Goal: Contribute content: Add original content to the website for others to see

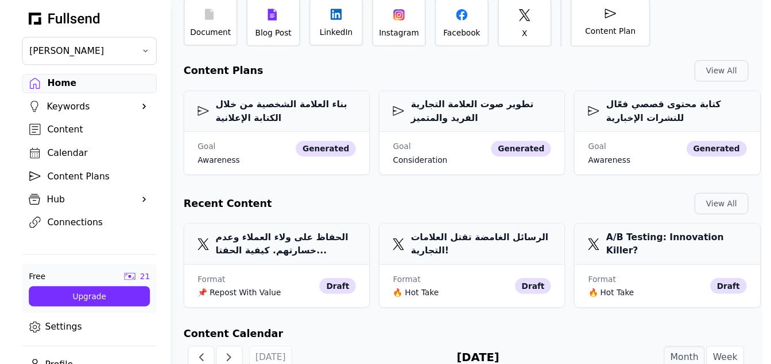
scroll to position [132, 0]
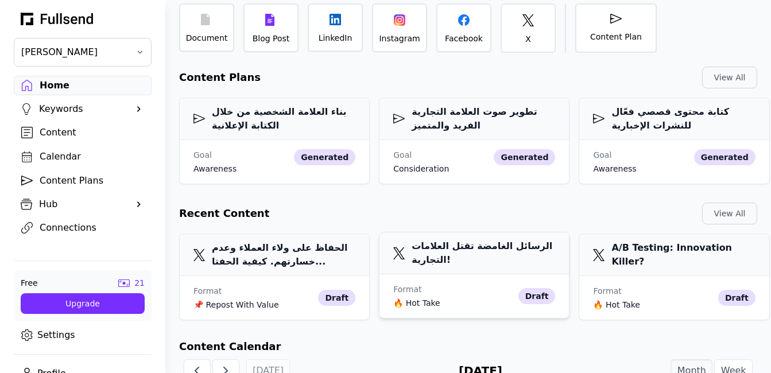
click at [471, 254] on h3 "الرسائل الغامضة تقتل العلامات التجارية!" at bounding box center [474, 253] width 162 height 28
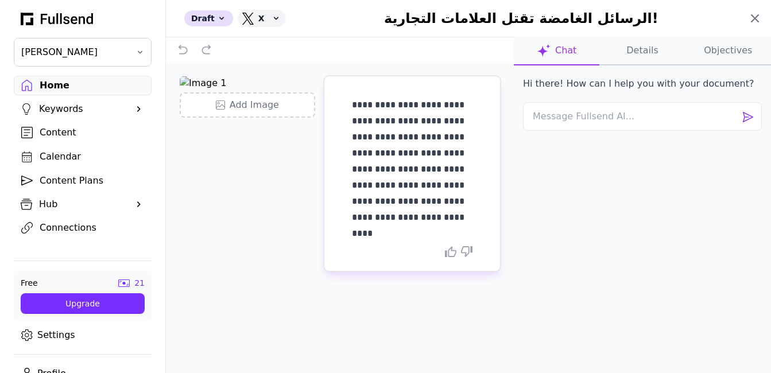
click at [752, 21] on icon at bounding box center [754, 18] width 7 height 7
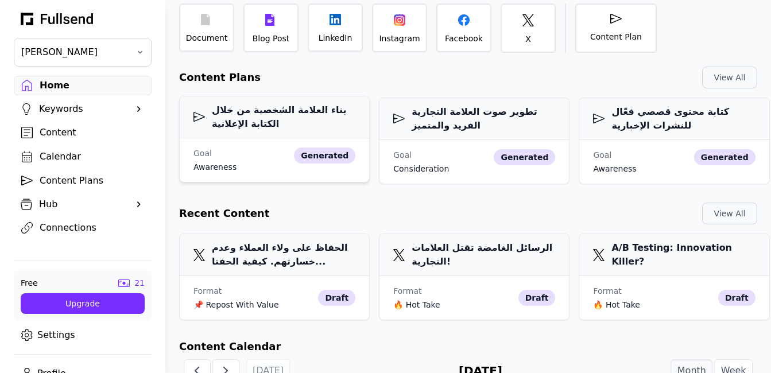
click at [332, 125] on h3 "بناء العلامة الشخصية من خلال الكتابة الإعلانية" at bounding box center [274, 117] width 162 height 28
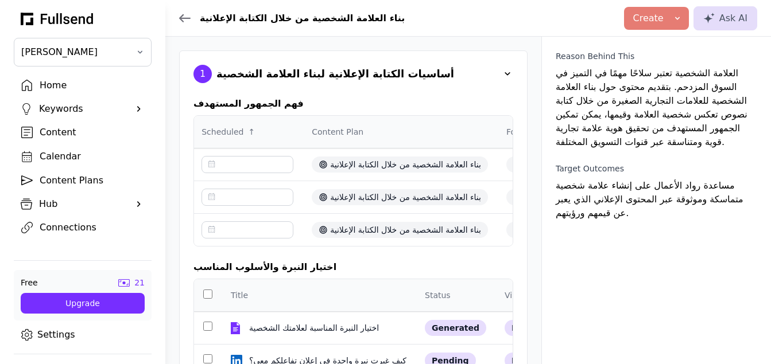
scroll to position [0, 382]
click at [180, 15] on icon at bounding box center [184, 18] width 11 height 9
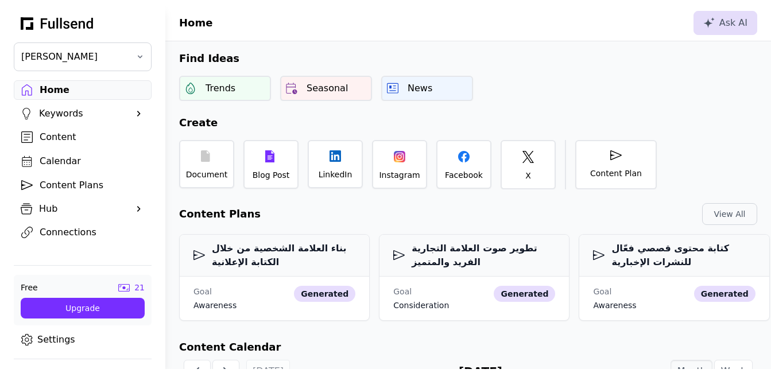
scroll to position [132, 0]
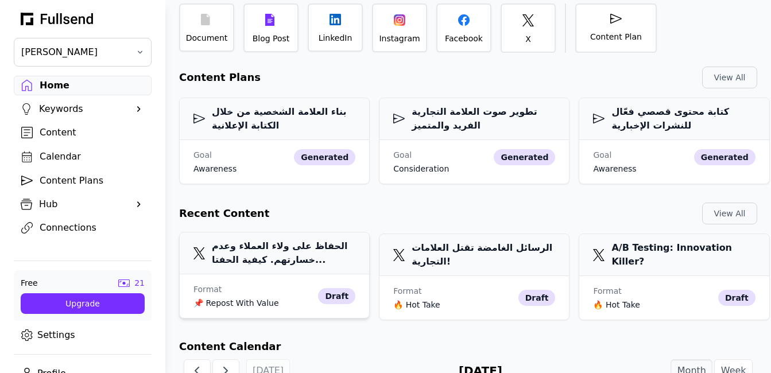
click at [283, 266] on h3 "الحفاظ على ولاء العملاء وعدم خسارتهم. كيفية الحفتا..." at bounding box center [274, 253] width 162 height 28
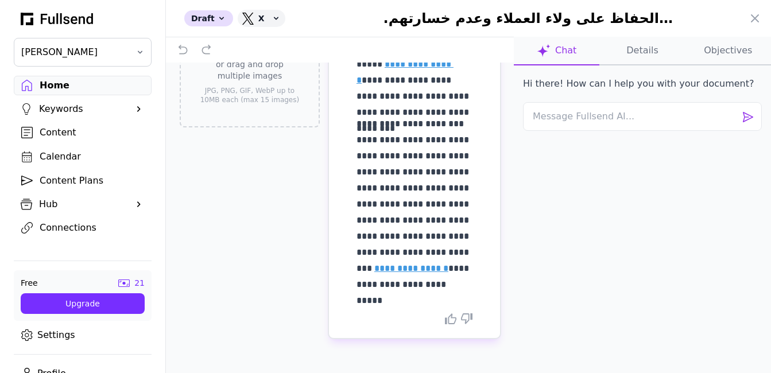
scroll to position [123, 0]
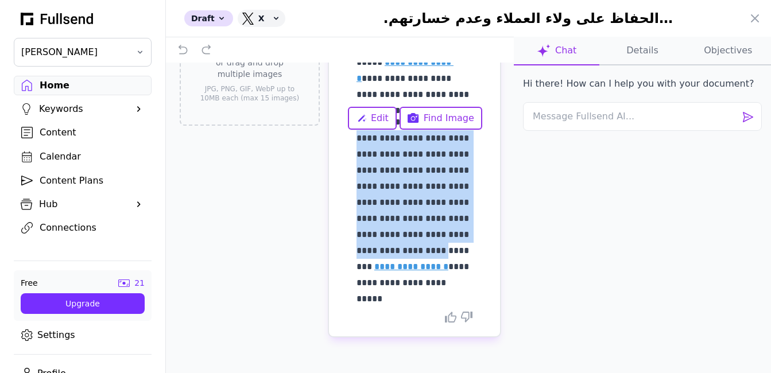
drag, startPoint x: 379, startPoint y: 250, endPoint x: 348, endPoint y: 143, distance: 111.0
click at [356, 143] on p "**********" at bounding box center [414, 202] width 116 height 177
copy p "**********"
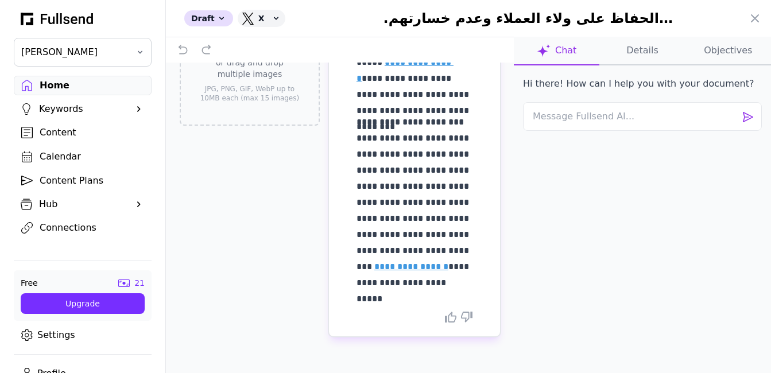
click at [405, 267] on link "**********" at bounding box center [411, 266] width 74 height 9
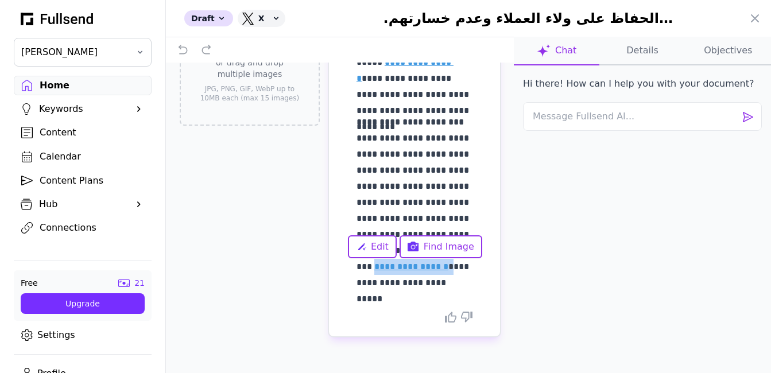
drag, startPoint x: 429, startPoint y: 266, endPoint x: 348, endPoint y: 268, distance: 80.9
click at [356, 268] on p "**********" at bounding box center [414, 202] width 116 height 177
copy p "**********"
click at [543, 266] on div "Hi there! How can I help you with your document?" at bounding box center [642, 214] width 257 height 298
click at [208, 13] on div "Draft" at bounding box center [208, 18] width 49 height 16
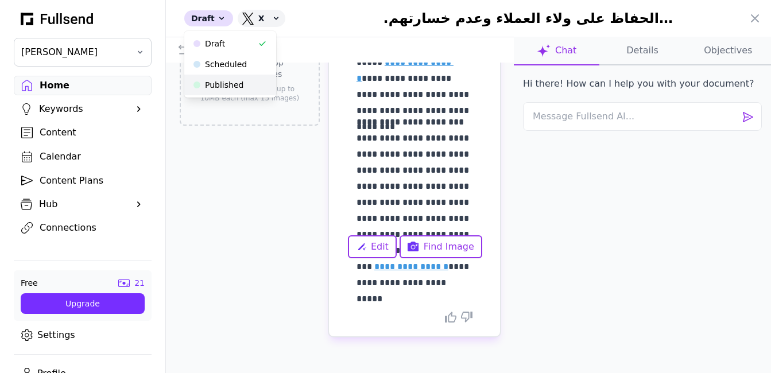
click at [228, 80] on button "Published" at bounding box center [230, 85] width 92 height 21
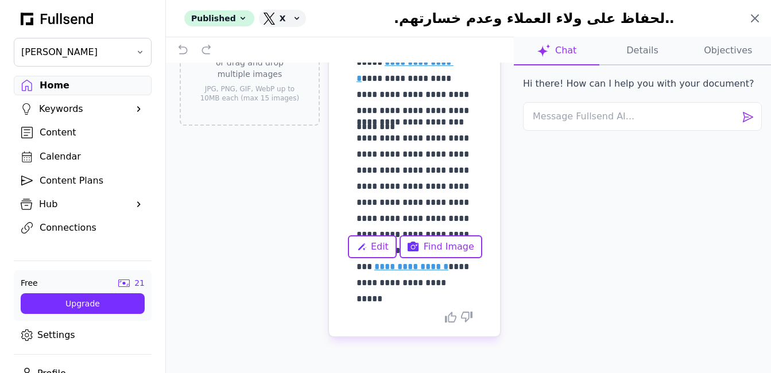
click at [759, 18] on icon at bounding box center [755, 18] width 14 height 14
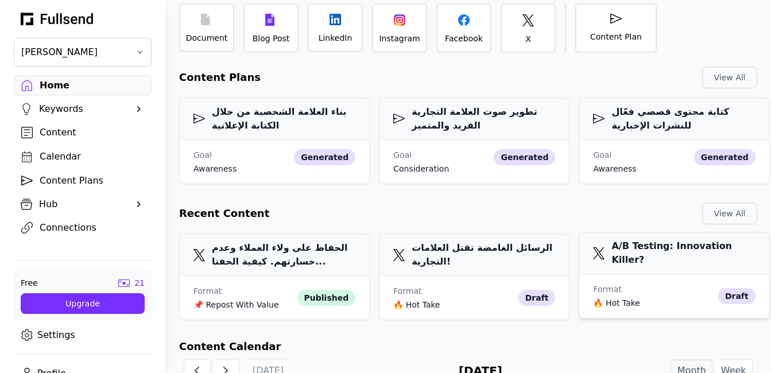
click at [658, 254] on div "A/B Testing: Innovation Killer?" at bounding box center [673, 253] width 189 height 42
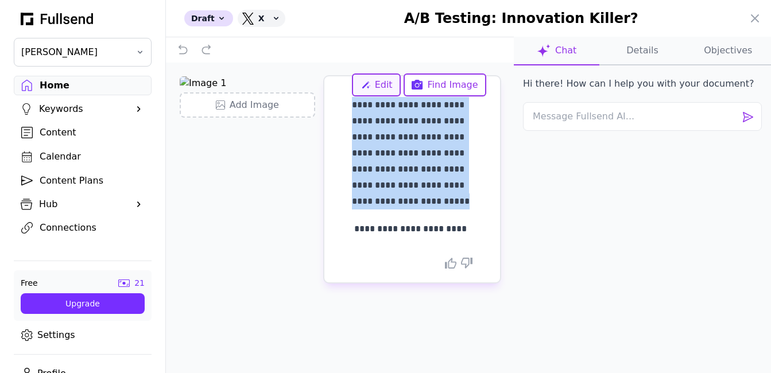
drag, startPoint x: 384, startPoint y: 200, endPoint x: 353, endPoint y: 94, distance: 111.3
click at [353, 94] on body "[PERSON_NAME] Home Keywords Suggestions Content Calendar Content Plans Hub Prof…" at bounding box center [385, 247] width 771 height 759
copy p "**********"
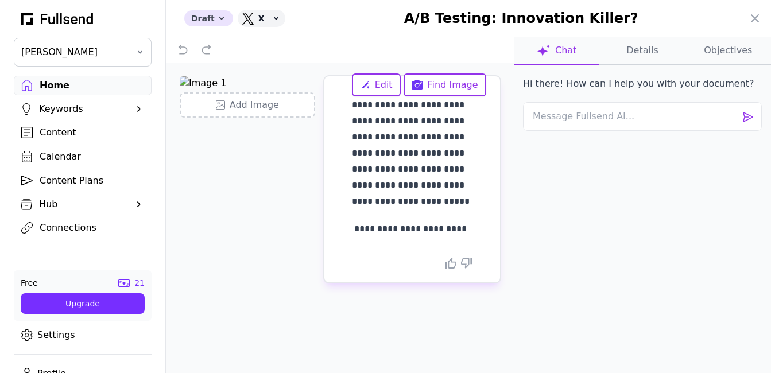
click at [193, 14] on div "Draft" at bounding box center [208, 18] width 49 height 16
click at [210, 84] on button "Published" at bounding box center [230, 85] width 92 height 21
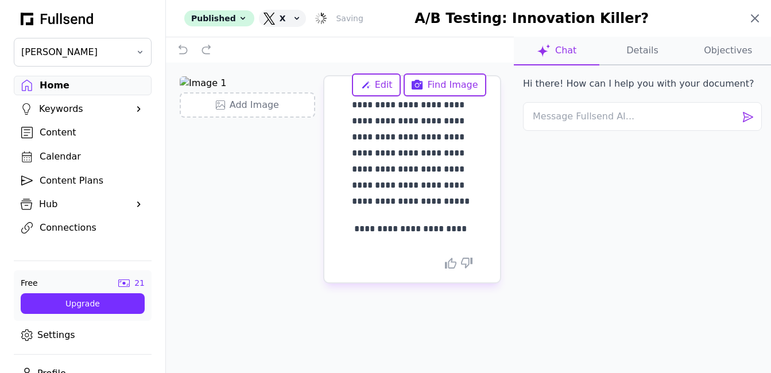
click at [752, 18] on icon at bounding box center [755, 18] width 14 height 14
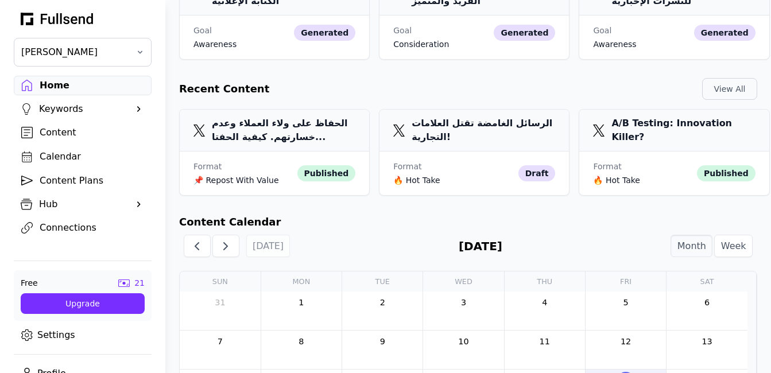
scroll to position [263, 0]
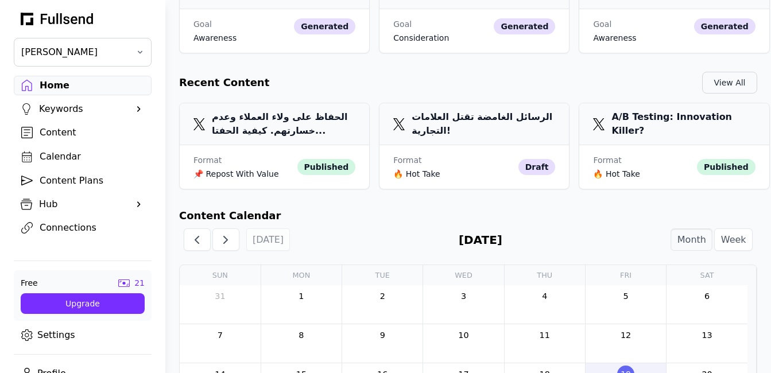
click at [744, 76] on button "View All" at bounding box center [729, 83] width 55 height 22
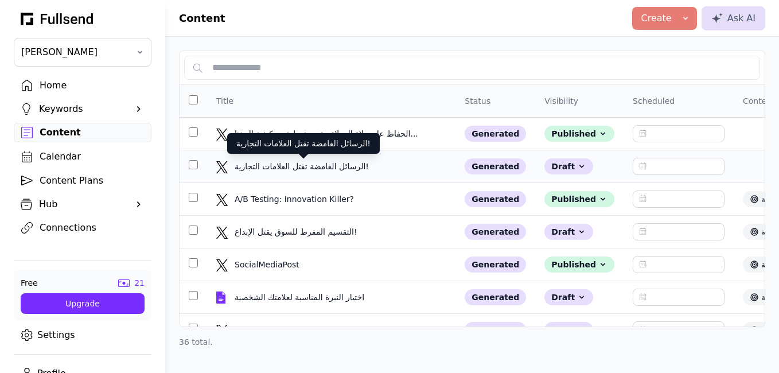
click at [340, 165] on div "الرسائل الغامضة تقتل العلامات التجارية!" at bounding box center [304, 166] width 138 height 11
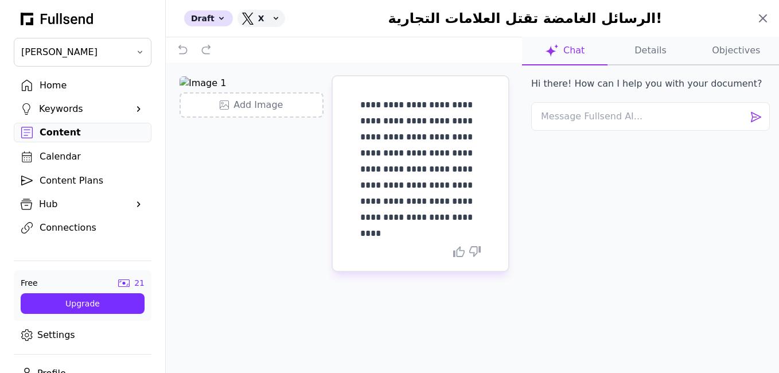
click at [769, 21] on icon at bounding box center [763, 18] width 14 height 14
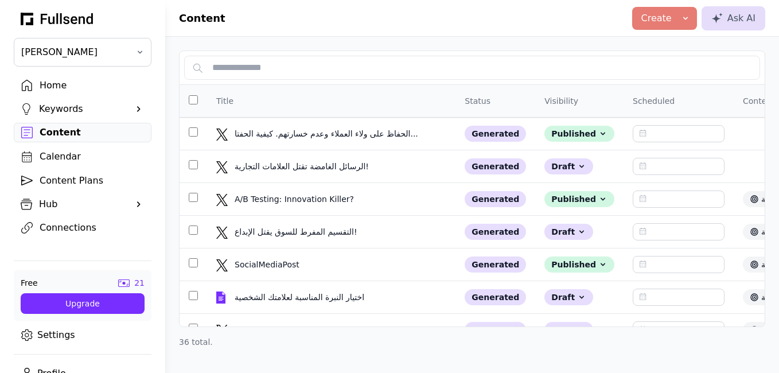
click at [663, 22] on div "Create" at bounding box center [657, 18] width 30 height 14
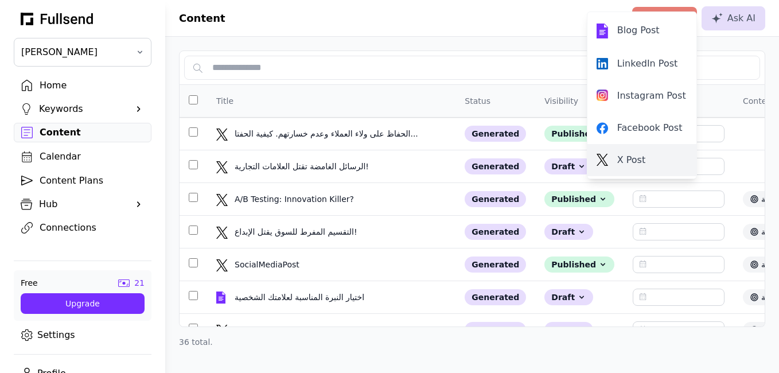
click at [629, 158] on div "X Post" at bounding box center [642, 160] width 91 height 14
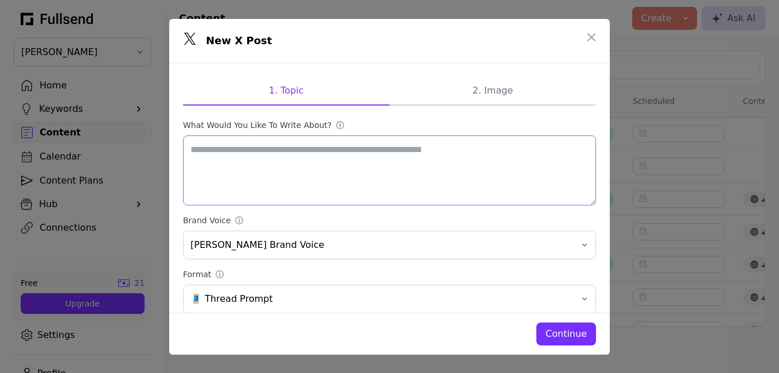
click at [255, 156] on textarea "What would you like to write about? ⓘ" at bounding box center [389, 170] width 413 height 70
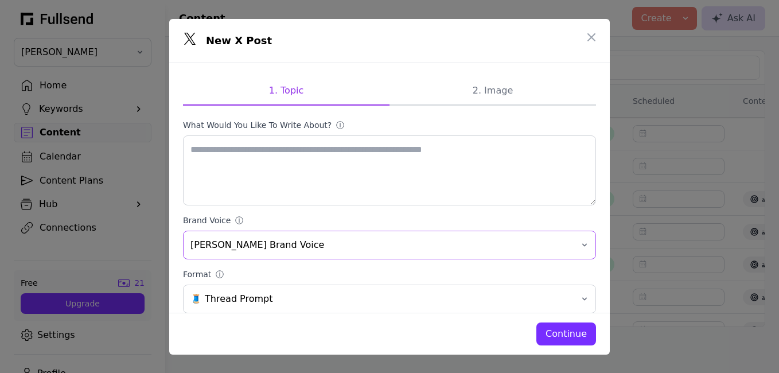
click at [449, 244] on span "[PERSON_NAME] Brand Voice" at bounding box center [382, 245] width 382 height 14
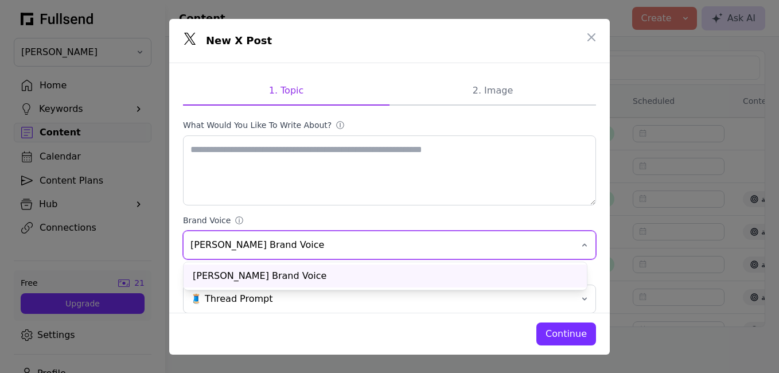
click at [449, 244] on span "[PERSON_NAME] Brand Voice" at bounding box center [382, 245] width 382 height 14
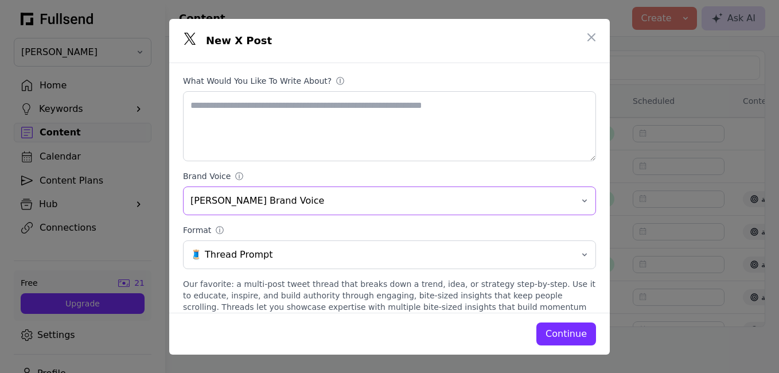
scroll to position [63, 0]
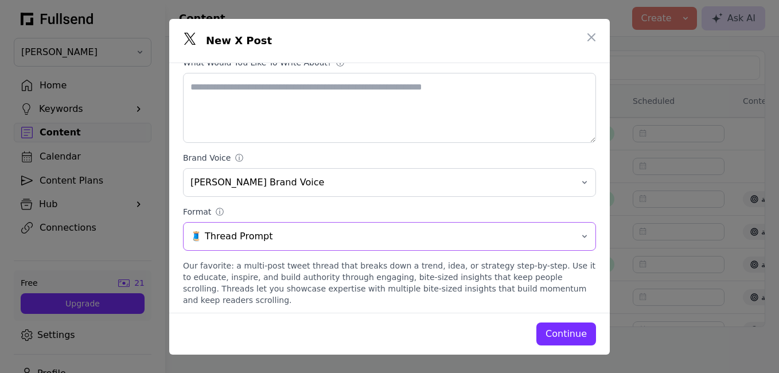
click at [554, 238] on span "🧵 Thread Prompt" at bounding box center [382, 237] width 382 height 14
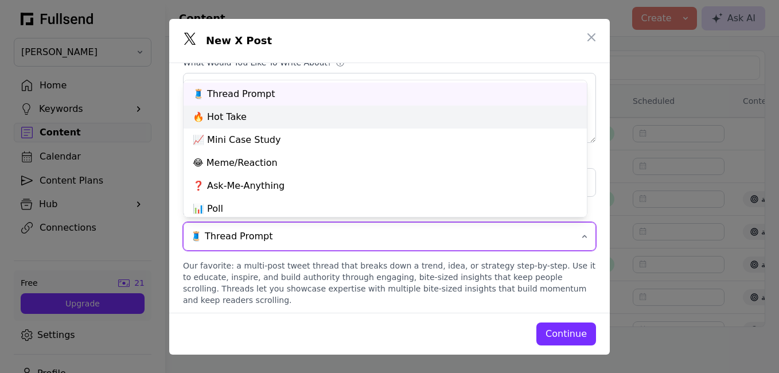
click at [282, 111] on div "🔥 Hot Take" at bounding box center [385, 117] width 403 height 23
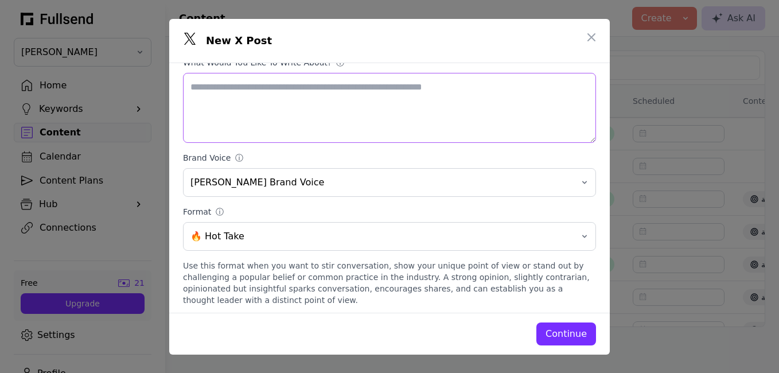
click at [312, 87] on textarea "What would you like to write about? ⓘ" at bounding box center [389, 108] width 413 height 70
paste textarea "**********"
type textarea "**********"
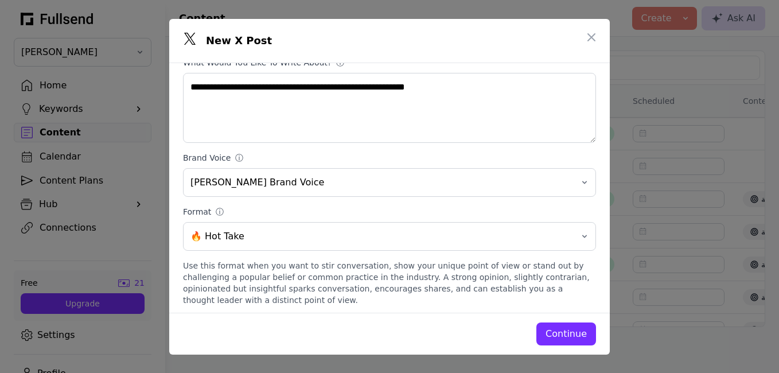
click at [561, 331] on div "Continue" at bounding box center [566, 334] width 41 height 14
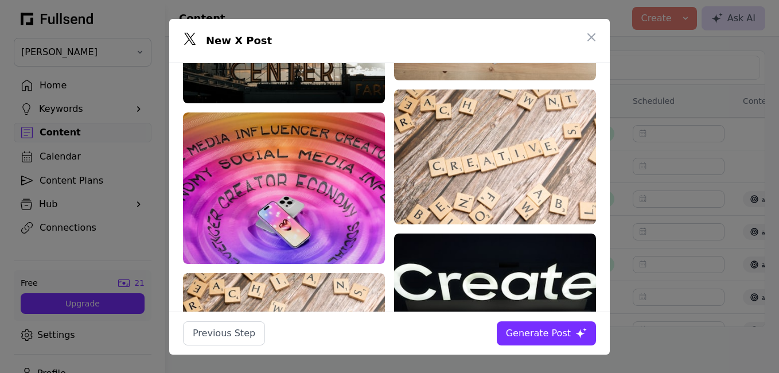
scroll to position [0, 0]
click at [559, 336] on div "Generate Post" at bounding box center [538, 334] width 65 height 14
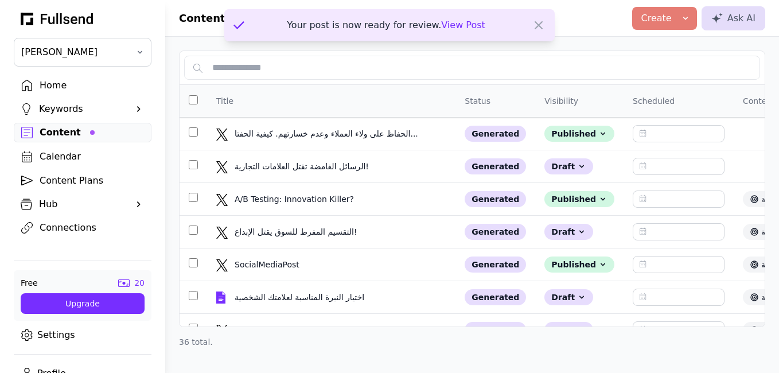
click at [471, 20] on span "View Post" at bounding box center [463, 25] width 44 height 11
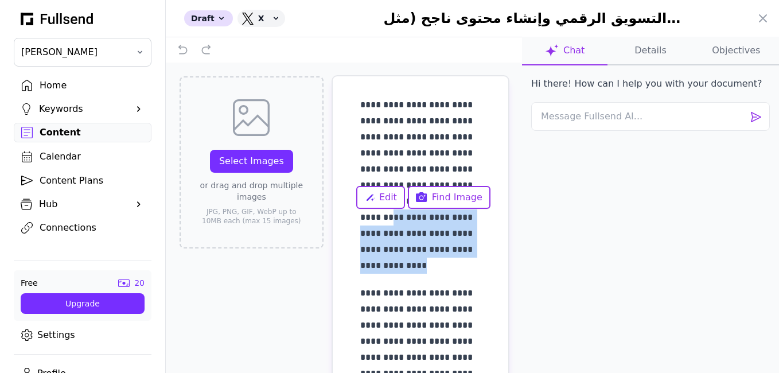
drag, startPoint x: 381, startPoint y: 265, endPoint x: 458, endPoint y: 245, distance: 80.0
click at [408, 231] on p "**********" at bounding box center [418, 185] width 116 height 177
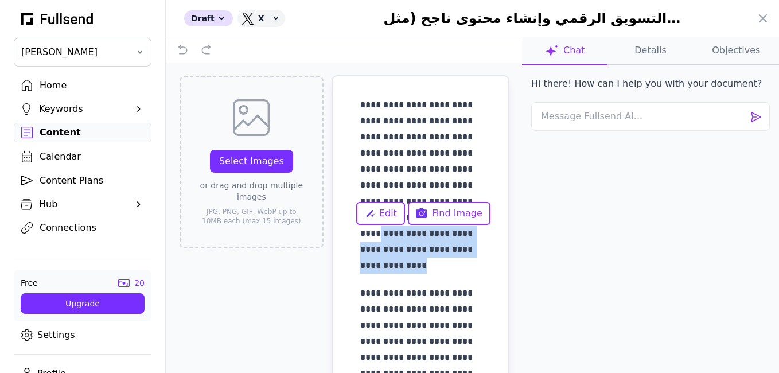
click at [466, 252] on p "**********" at bounding box center [418, 185] width 116 height 177
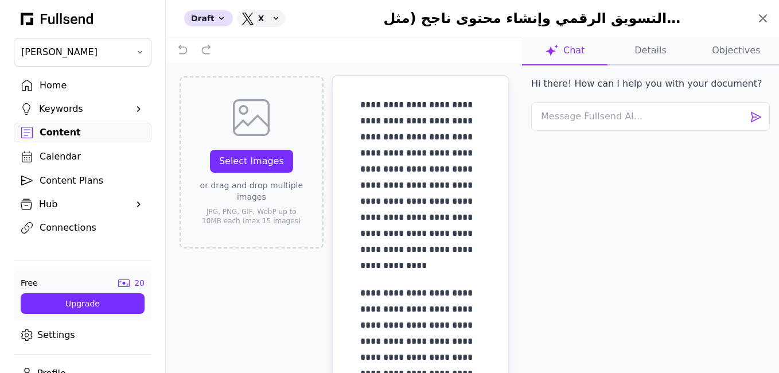
click at [764, 19] on icon at bounding box center [763, 18] width 7 height 7
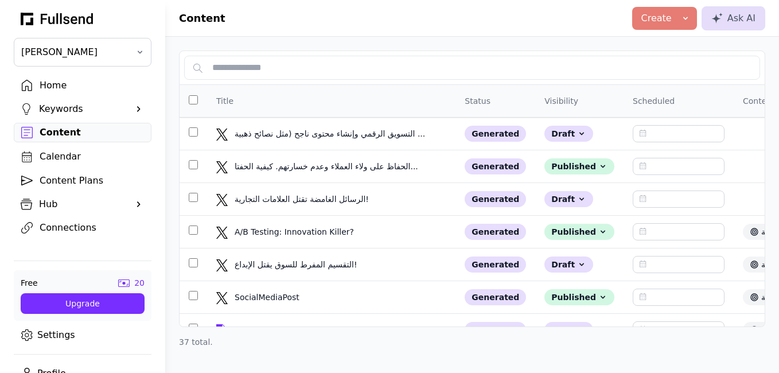
click at [681, 27] on button "Create" at bounding box center [664, 18] width 65 height 23
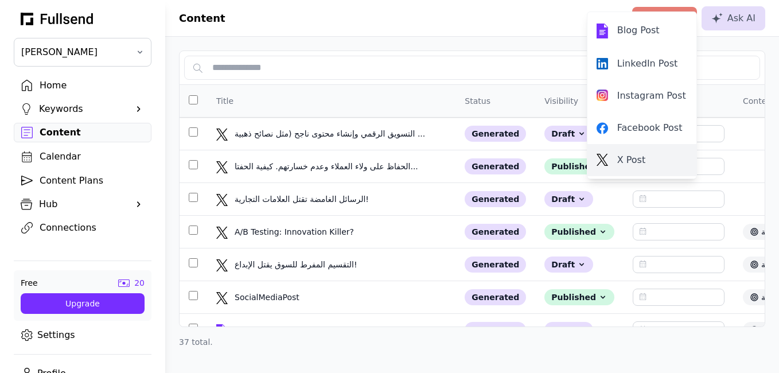
click at [642, 153] on div "X Post" at bounding box center [642, 160] width 91 height 14
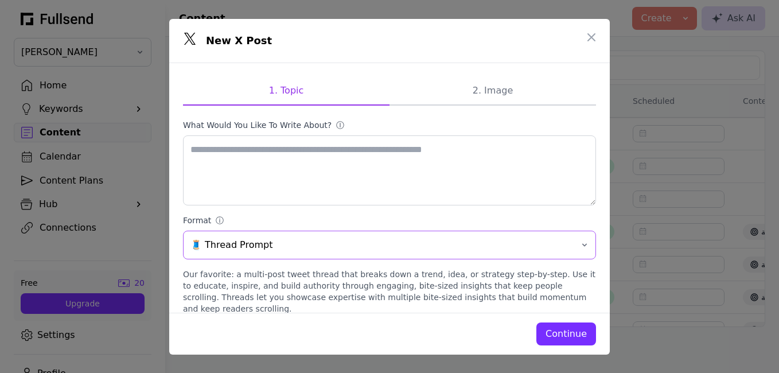
click at [468, 246] on span "🧵 Thread Prompt" at bounding box center [382, 245] width 382 height 14
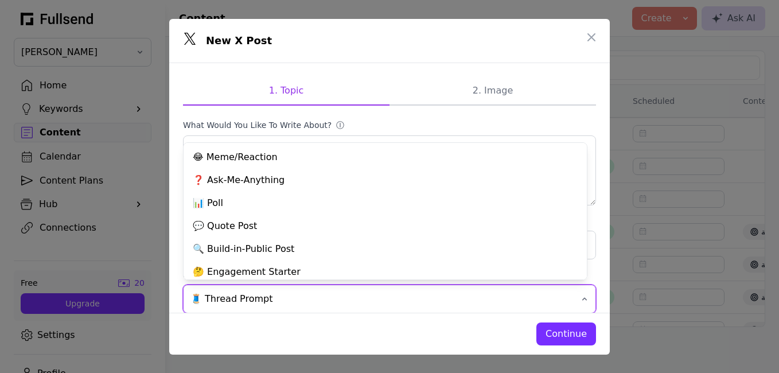
scroll to position [98, 0]
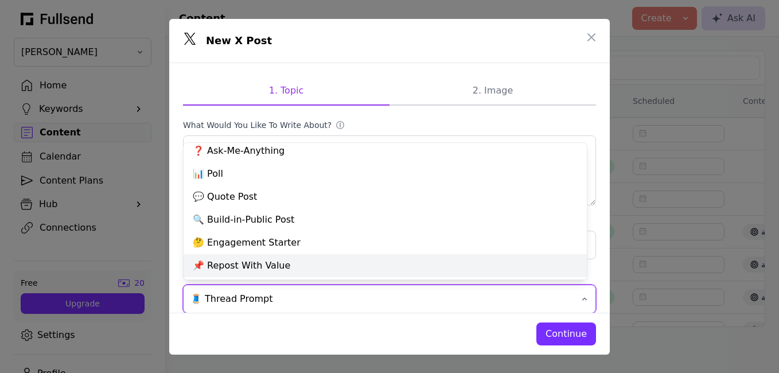
click at [275, 261] on div "📌 Repost With Value" at bounding box center [385, 265] width 403 height 23
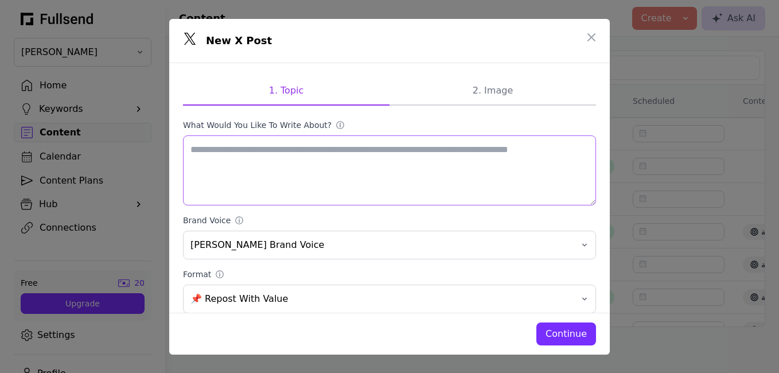
click at [390, 181] on textarea "What would you like to write about? ⓘ" at bounding box center [389, 170] width 413 height 70
paste textarea "**********"
type textarea "**********"
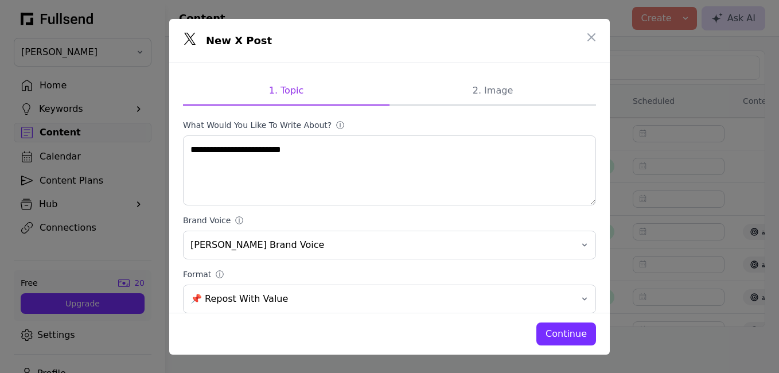
click at [580, 335] on div "Continue" at bounding box center [566, 334] width 41 height 14
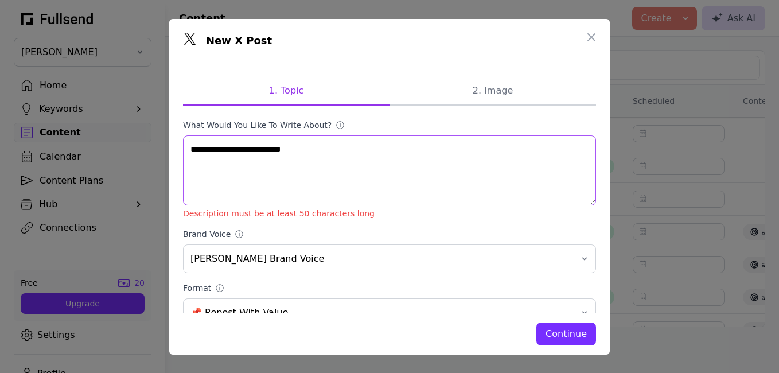
drag, startPoint x: 300, startPoint y: 143, endPoint x: 187, endPoint y: 150, distance: 113.3
click at [187, 150] on textarea "**********" at bounding box center [389, 170] width 413 height 70
paste textarea "**********"
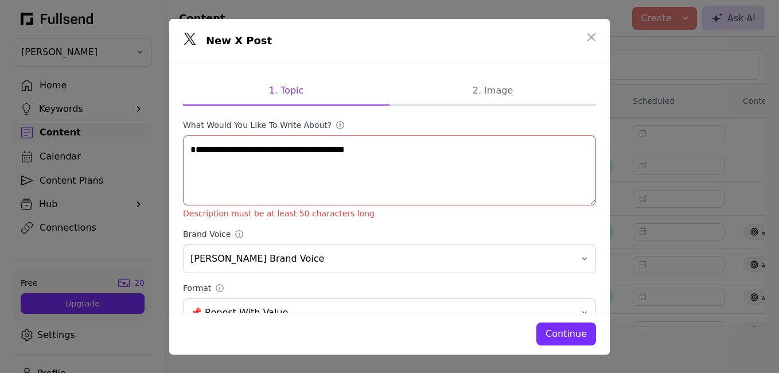
click at [565, 337] on div "Continue" at bounding box center [566, 334] width 41 height 14
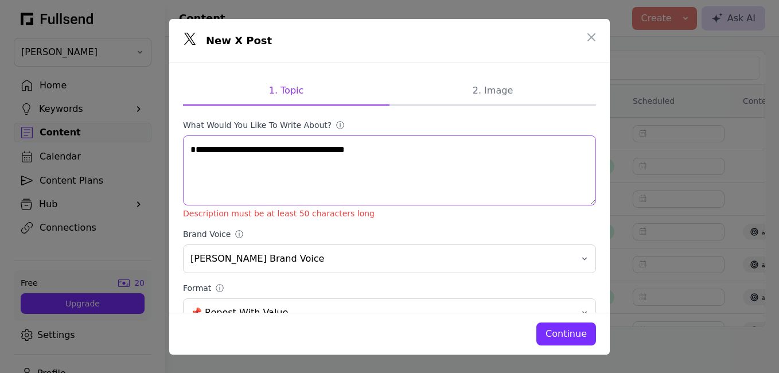
click at [363, 142] on textarea "**********" at bounding box center [389, 170] width 413 height 70
type textarea "**********"
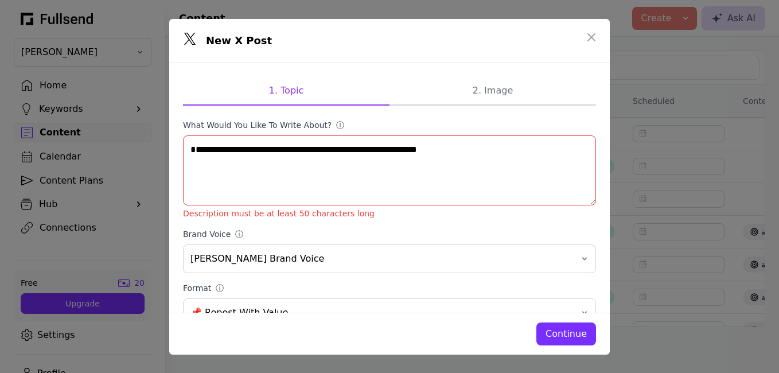
click at [577, 331] on div "Continue" at bounding box center [566, 334] width 41 height 14
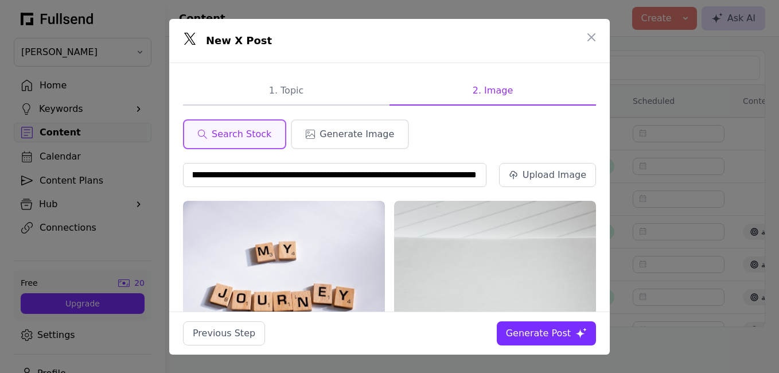
scroll to position [0, 0]
click at [557, 334] on div "Generate Post" at bounding box center [538, 334] width 65 height 14
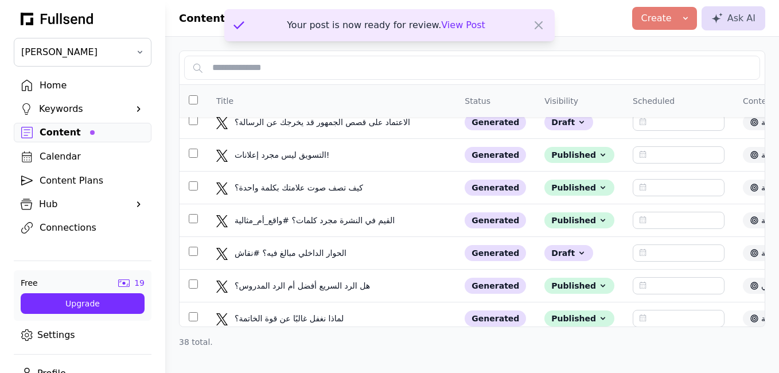
scroll to position [294, 0]
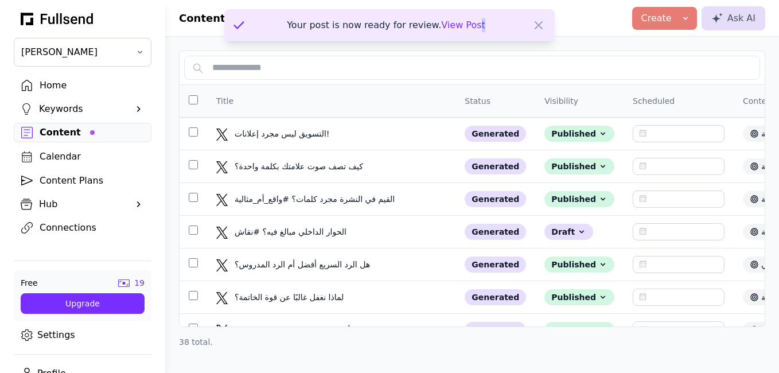
click at [475, 27] on div "Your post is now ready for review. View Post" at bounding box center [389, 25] width 331 height 32
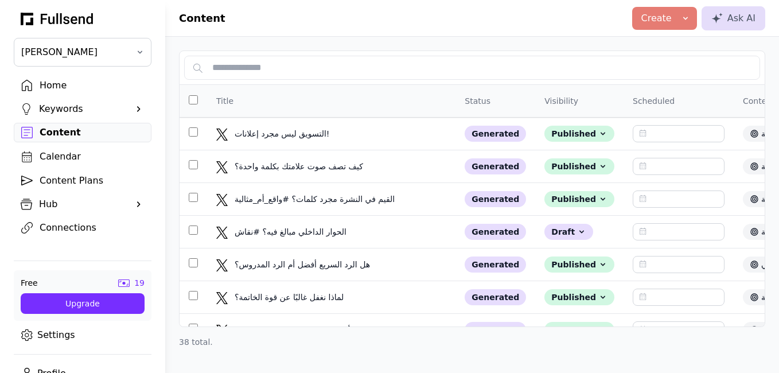
drag, startPoint x: 475, startPoint y: 27, endPoint x: 409, endPoint y: 42, distance: 67.7
click at [409, 42] on div "Title Status Visibility Scheduled Content Plan Format Created ↓ Empowering Self…" at bounding box center [472, 199] width 614 height 325
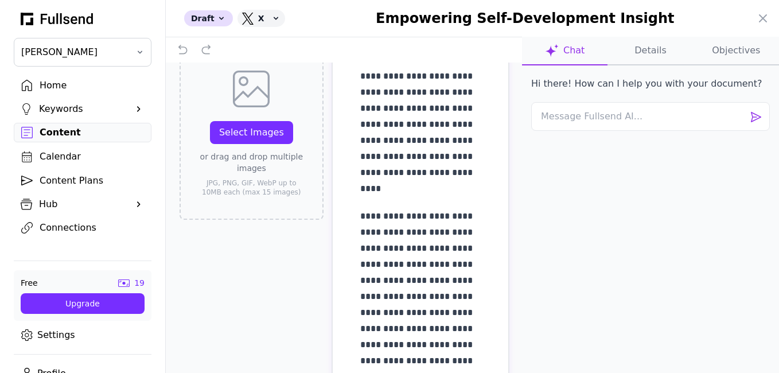
scroll to position [20, 0]
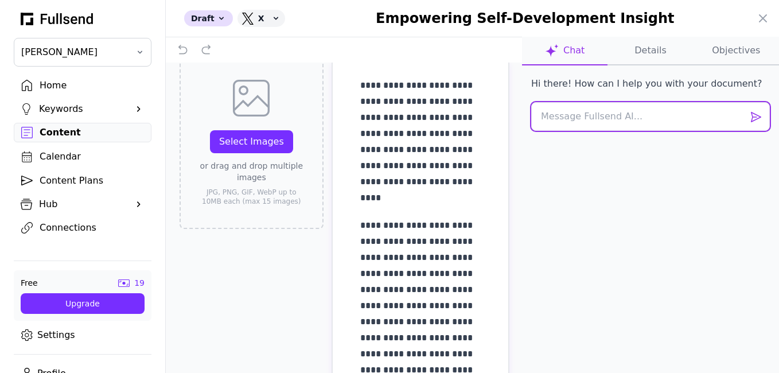
click at [581, 116] on textarea at bounding box center [650, 116] width 239 height 29
type textarea "الرد بالعربية"
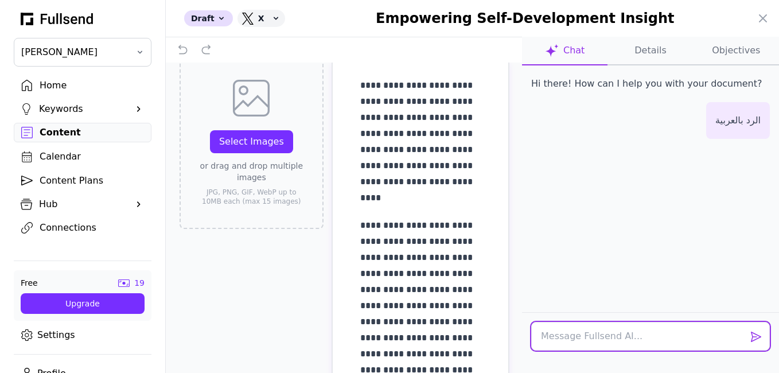
scroll to position [32, 0]
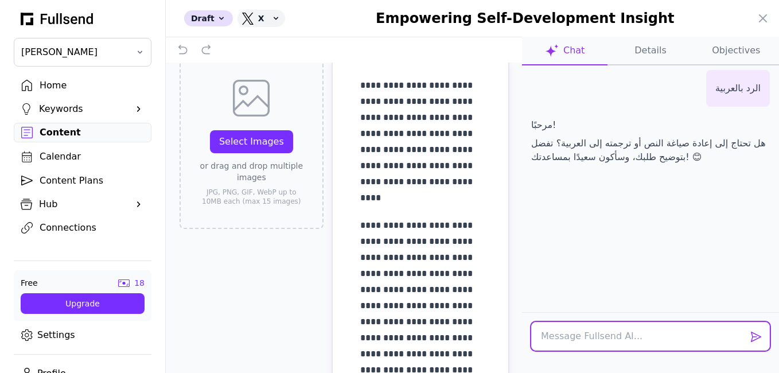
click at [570, 341] on textarea at bounding box center [650, 336] width 239 height 29
type textarea "نعم"
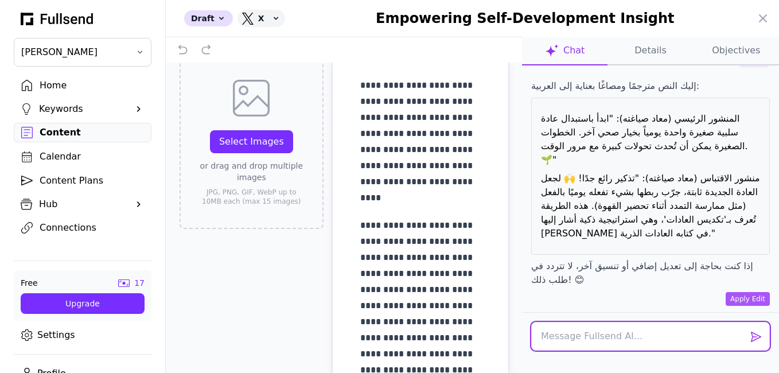
scroll to position [111, 0]
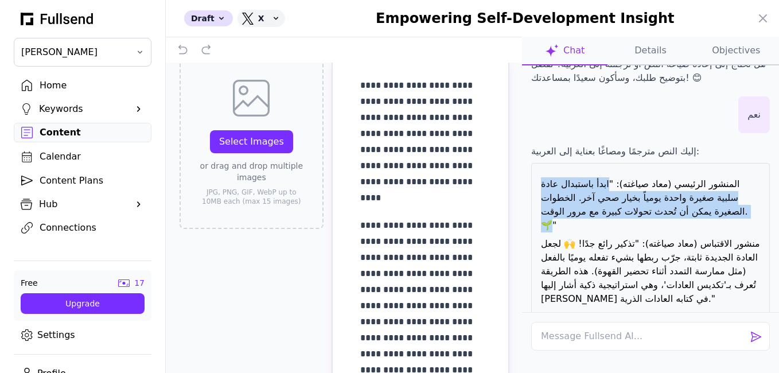
drag, startPoint x: 607, startPoint y: 184, endPoint x: 550, endPoint y: 227, distance: 71.7
click at [550, 227] on p "المنشور الرئيسي (معاد صياغته): "ابدأ باستبدال عادة سلبية صغيرة واحدة يومياً بخي…" at bounding box center [650, 204] width 219 height 55
copy p "ابدأ باستبدال عادة سلبية صغيرة واحدة يومياً بخيار صحي آخر. الخطوات الصغيرة يمكن…"
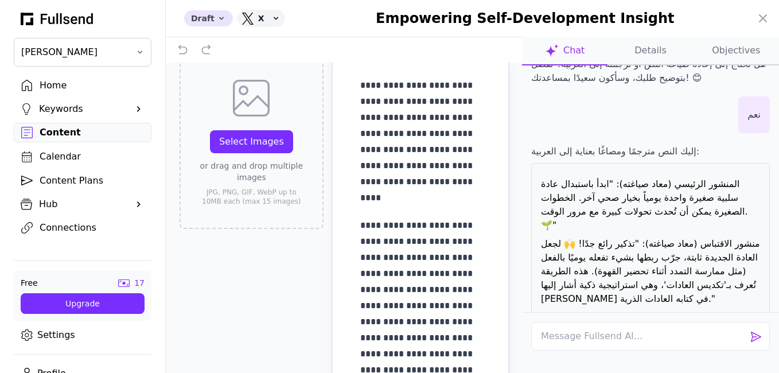
click at [217, 20] on icon at bounding box center [221, 18] width 9 height 9
click at [231, 84] on button "Published" at bounding box center [230, 85] width 92 height 21
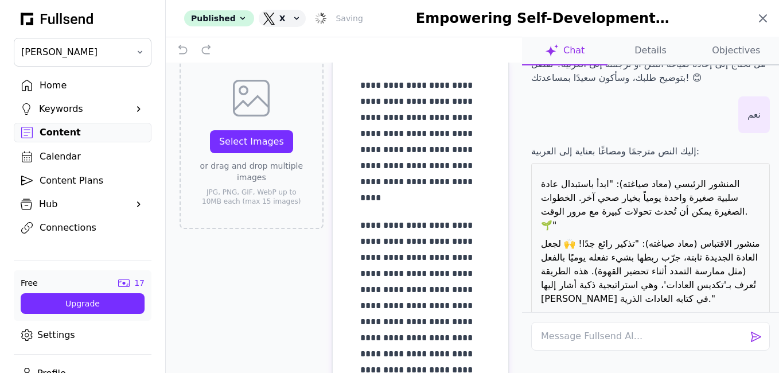
click at [766, 19] on icon at bounding box center [763, 18] width 14 height 14
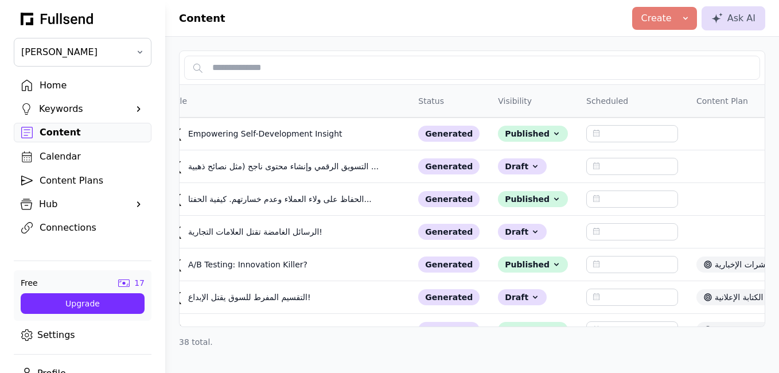
scroll to position [0, 0]
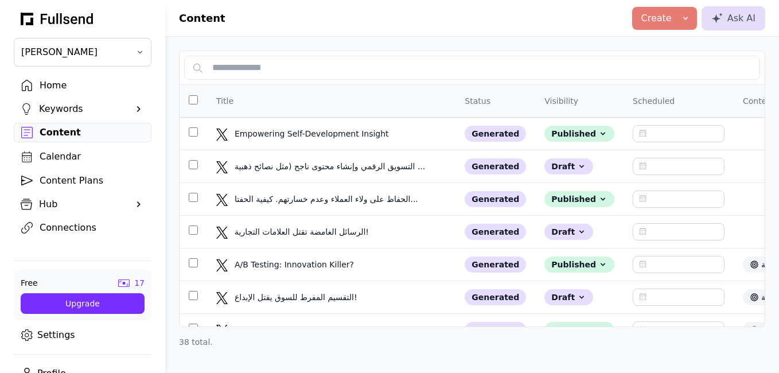
click at [664, 16] on div "Create" at bounding box center [657, 18] width 30 height 14
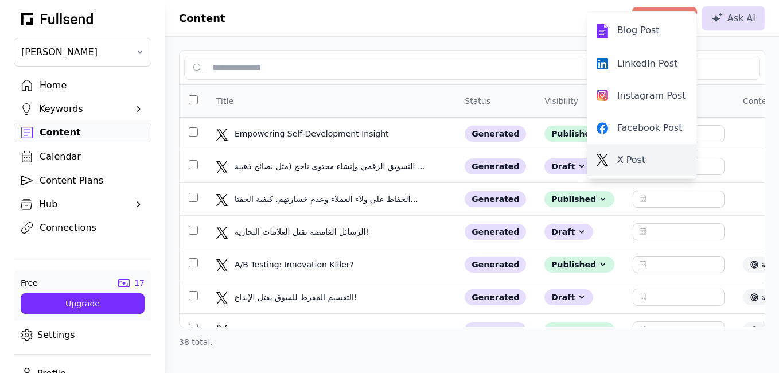
click at [642, 146] on link "X Post" at bounding box center [642, 160] width 109 height 32
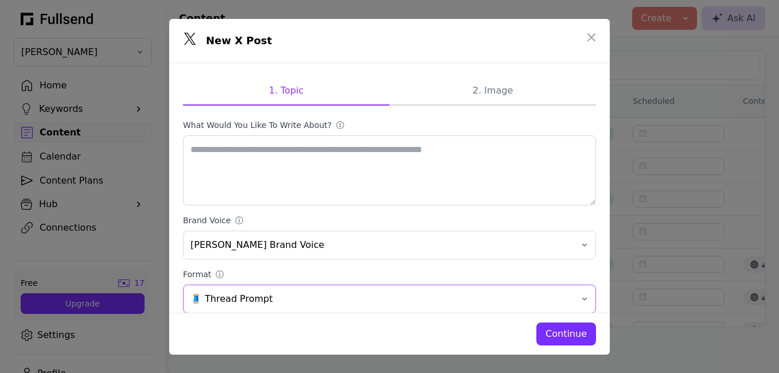
click at [578, 294] on button "🧵 Thread Prompt" at bounding box center [389, 299] width 413 height 29
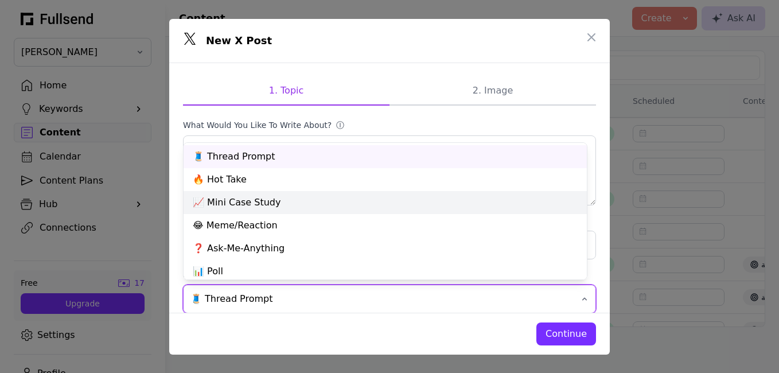
click at [333, 203] on div "📈 Mini Case Study" at bounding box center [385, 202] width 403 height 23
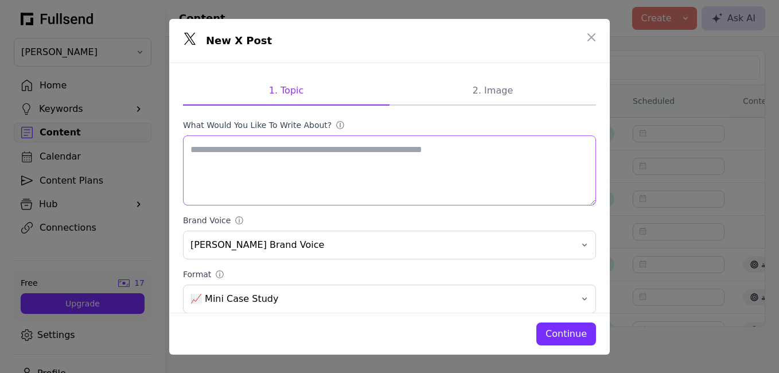
click at [350, 150] on textarea "What would you like to write about? ⓘ" at bounding box center [389, 170] width 413 height 70
paste textarea "**********"
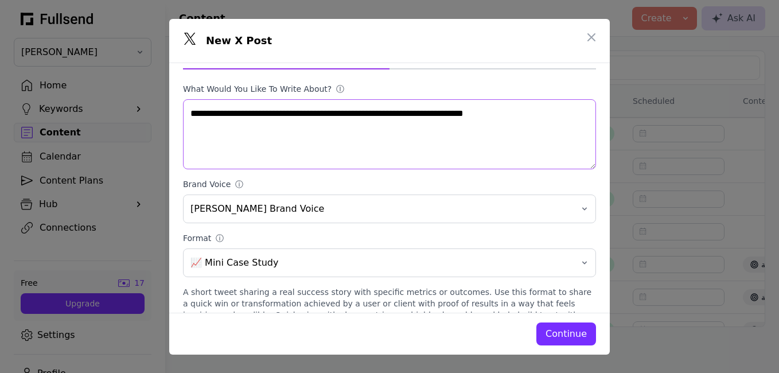
scroll to position [59, 0]
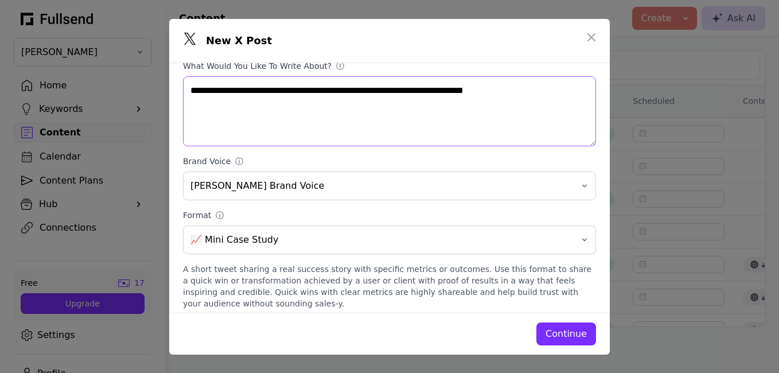
type textarea "**********"
click at [581, 329] on div "Continue" at bounding box center [566, 334] width 41 height 14
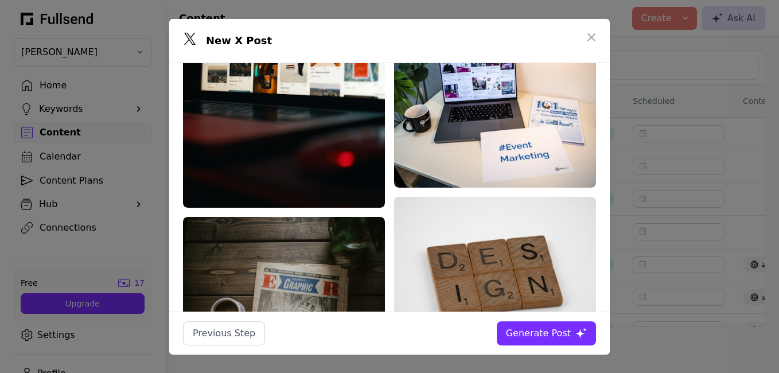
scroll to position [0, 0]
click at [543, 331] on div "Generate Post" at bounding box center [538, 334] width 65 height 14
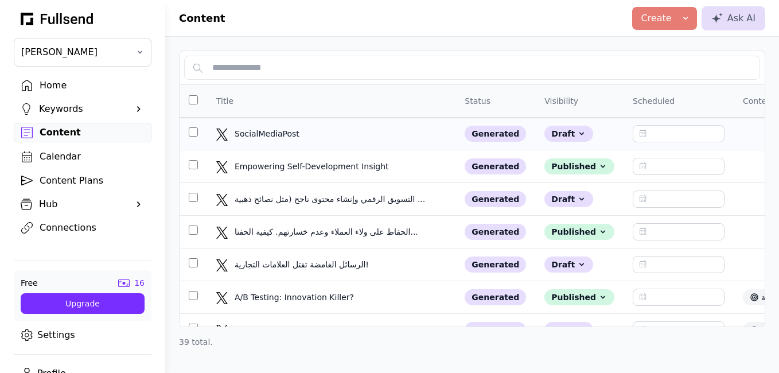
click at [351, 123] on td "SocialMediaPost SocialMediaPost" at bounding box center [331, 134] width 248 height 33
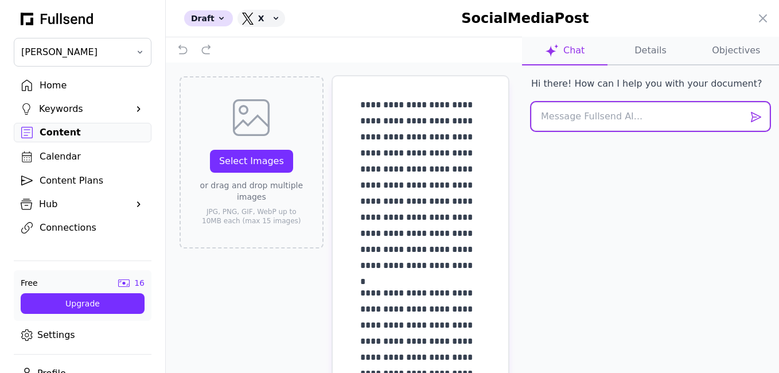
click at [644, 109] on textarea at bounding box center [650, 116] width 239 height 29
type textarea "ترجمه للعربية"
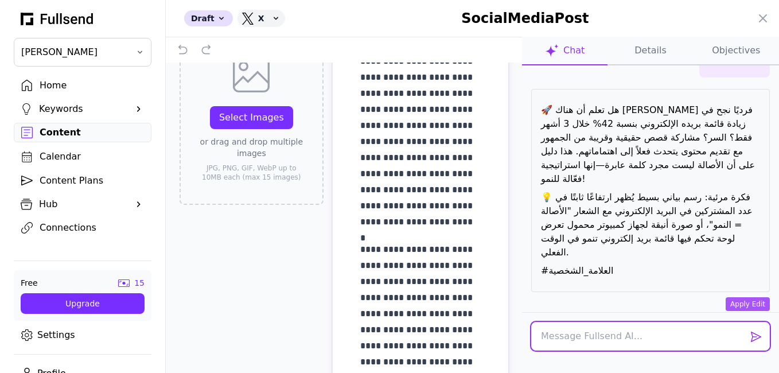
scroll to position [67, 0]
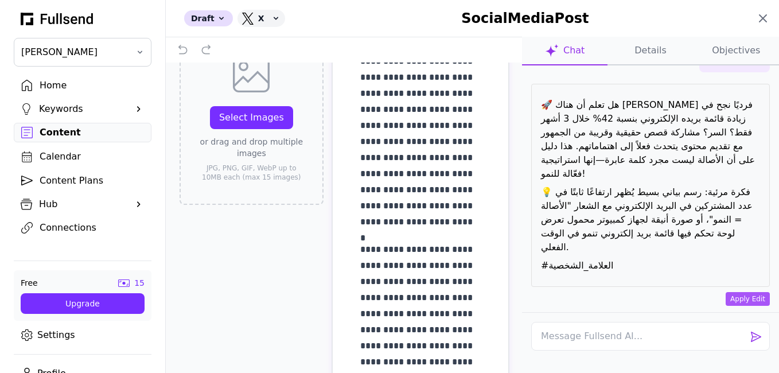
click at [760, 14] on icon at bounding box center [763, 18] width 14 height 14
